Goal: Transaction & Acquisition: Book appointment/travel/reservation

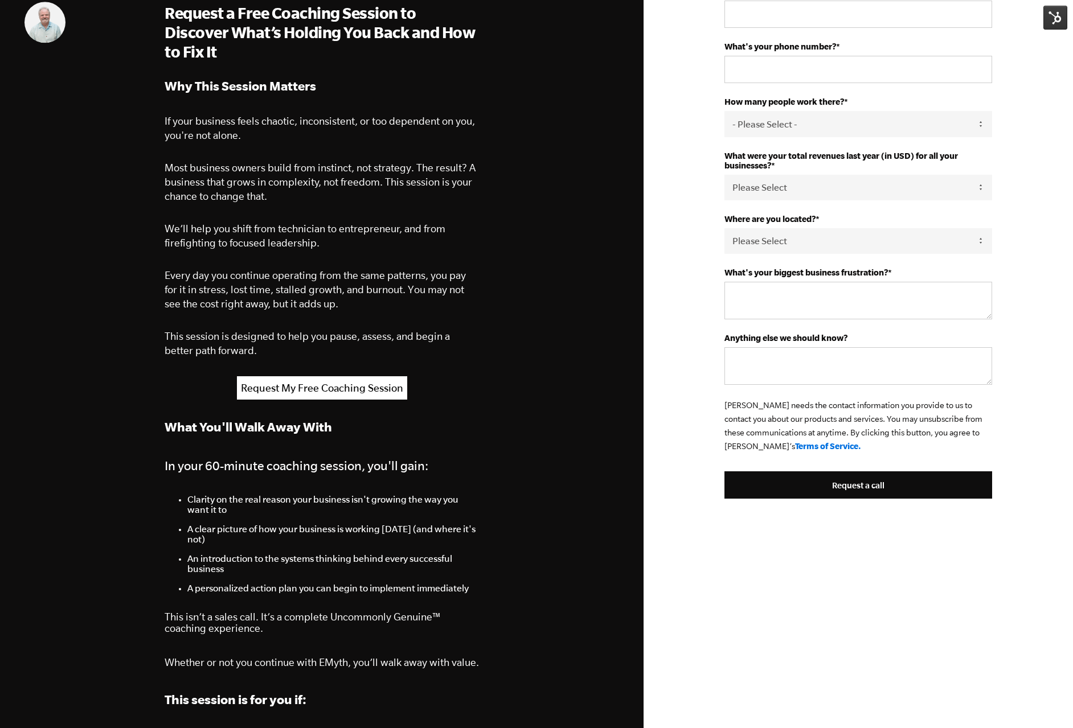
scroll to position [509, 0]
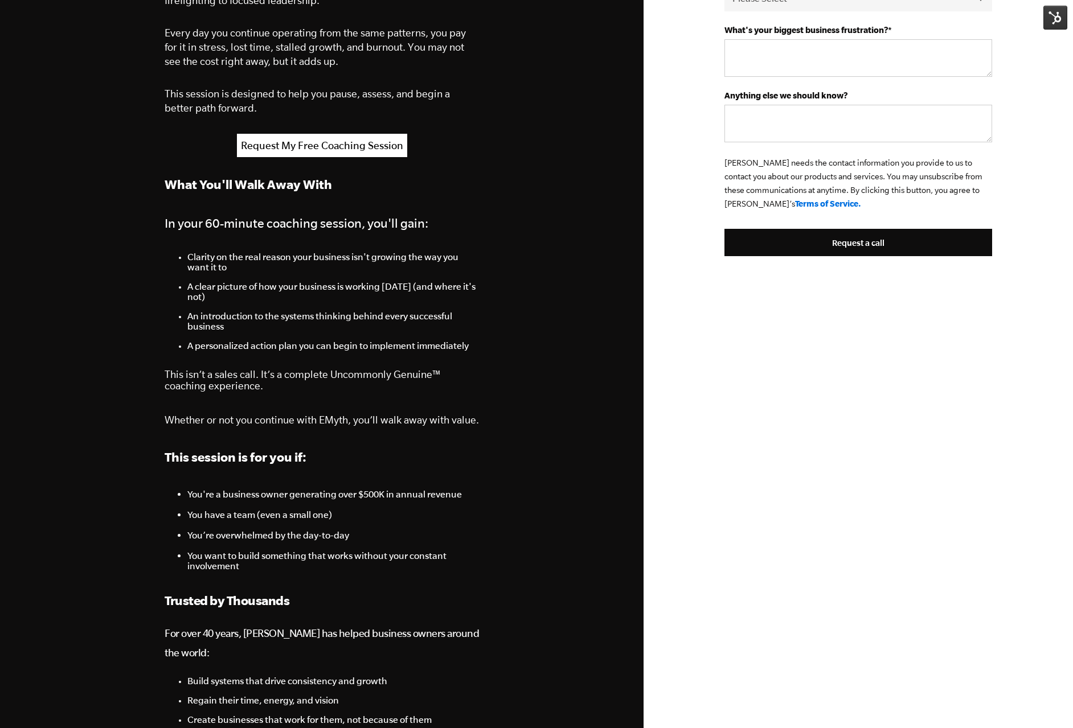
click at [299, 379] on p "This isn’t a sales call. It’s a complete Uncommonly Genuine™ coaching experienc…" at bounding box center [322, 380] width 314 height 23
drag, startPoint x: 166, startPoint y: 374, endPoint x: 211, endPoint y: 371, distance: 45.1
click at [211, 371] on p "This isn’t a sales call. It’s a complete Uncommonly Genuine™ coaching experienc…" at bounding box center [322, 380] width 314 height 23
click at [265, 380] on p "This isn’t a sales call. It’s a complete Uncommonly Genuine™ coaching experienc…" at bounding box center [322, 380] width 314 height 23
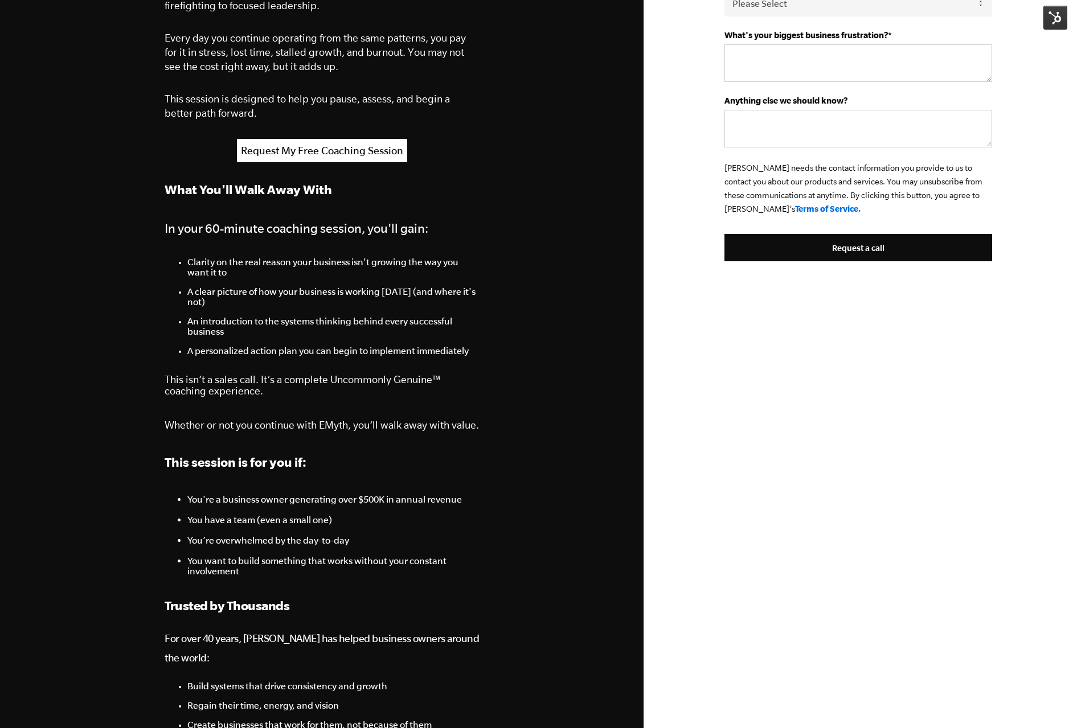
scroll to position [500, 0]
